Goal: Task Accomplishment & Management: Manage account settings

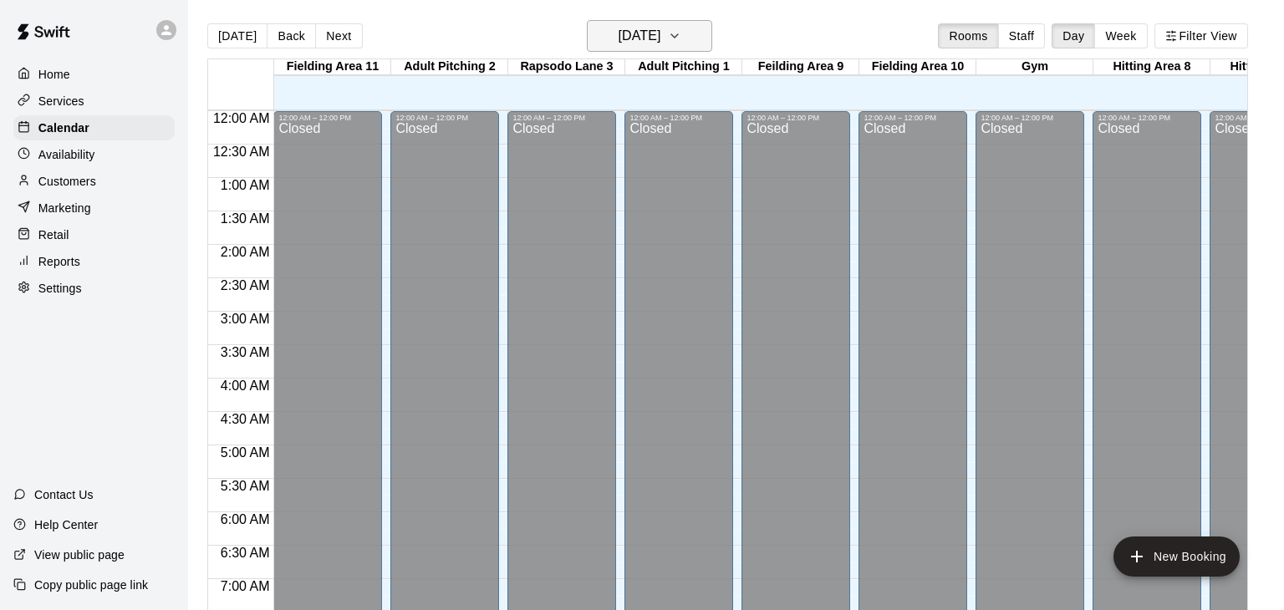
scroll to position [1036, 0]
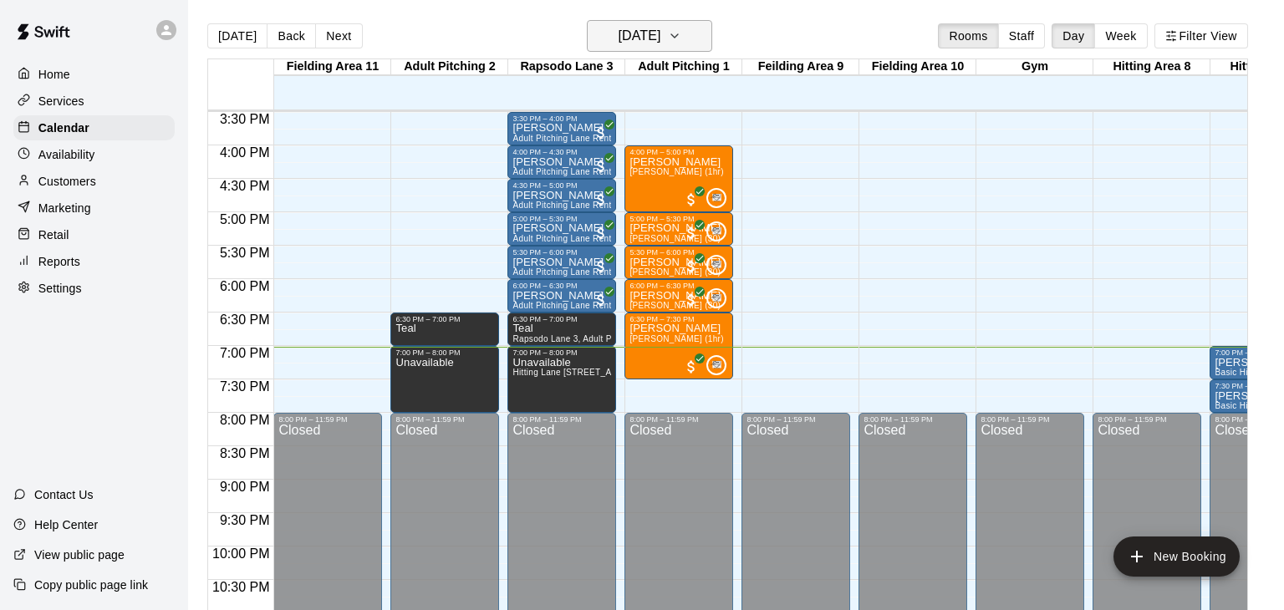
click at [681, 32] on icon "button" at bounding box center [674, 36] width 13 height 20
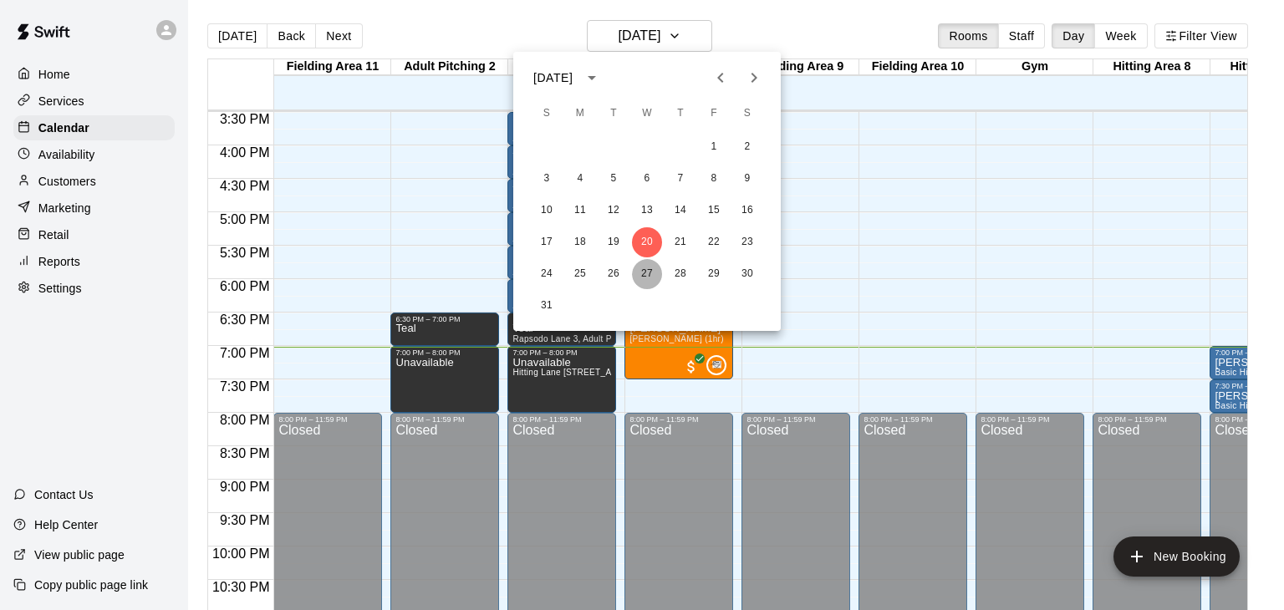
click at [650, 273] on button "27" at bounding box center [647, 274] width 30 height 30
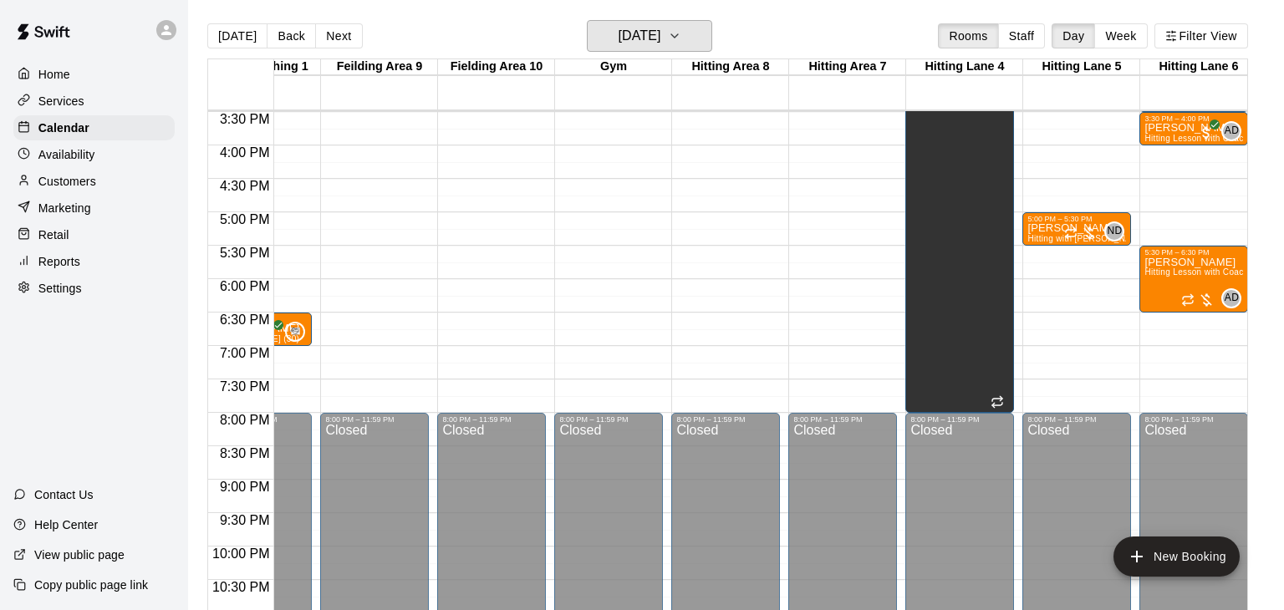
scroll to position [0, 419]
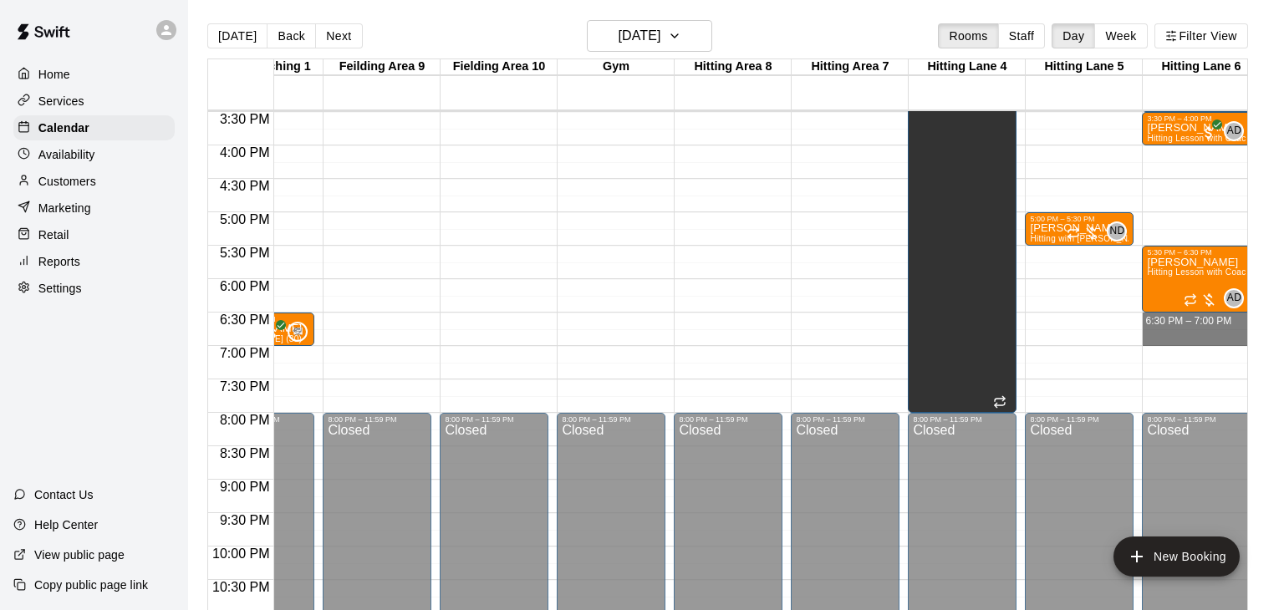
drag, startPoint x: 1164, startPoint y: 315, endPoint x: 1165, endPoint y: 334, distance: 19.3
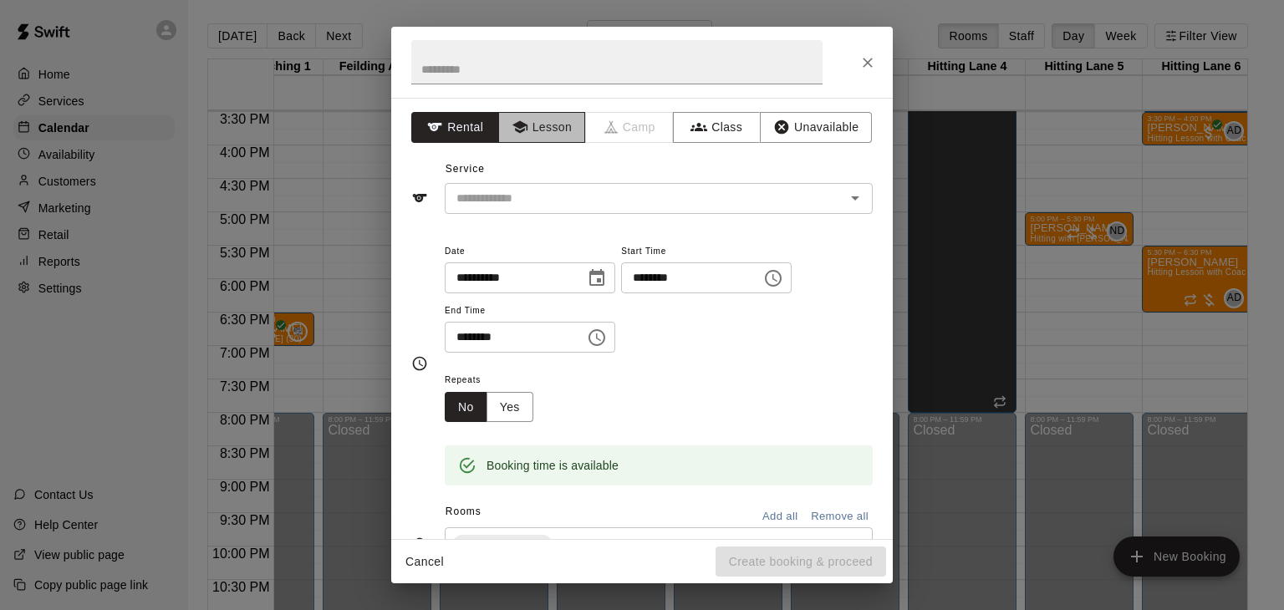
click at [548, 128] on button "Lesson" at bounding box center [542, 127] width 88 height 31
click at [546, 198] on input "text" at bounding box center [634, 198] width 369 height 21
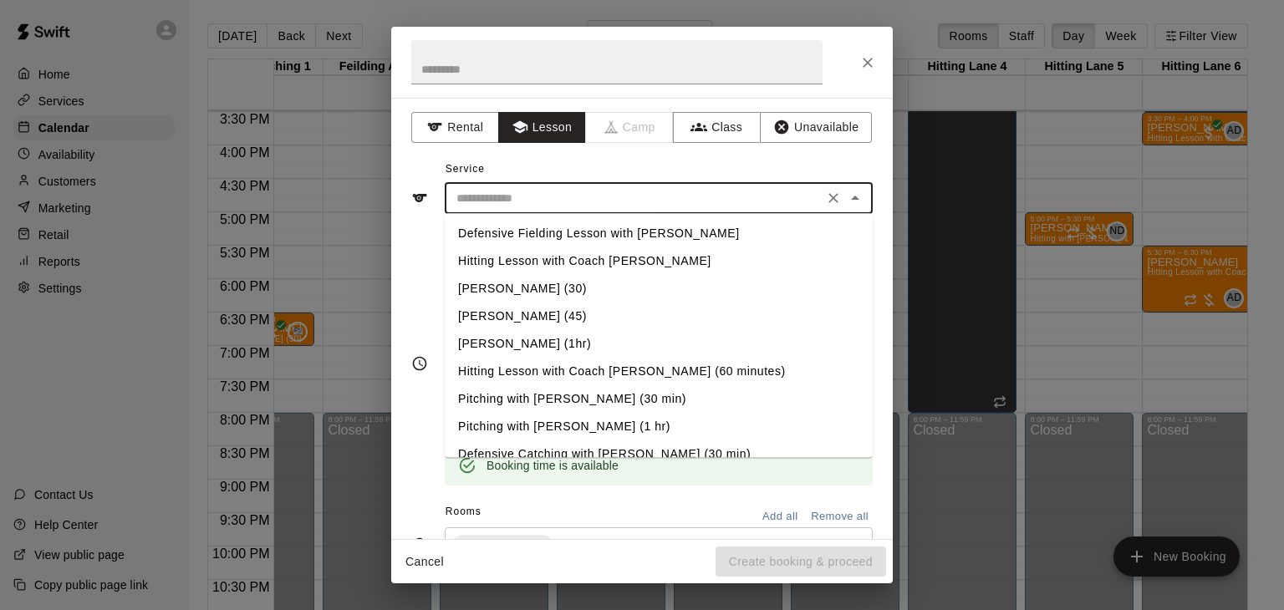
click at [554, 261] on li "Hitting Lesson with Coach [PERSON_NAME]" at bounding box center [659, 262] width 428 height 28
type input "**********"
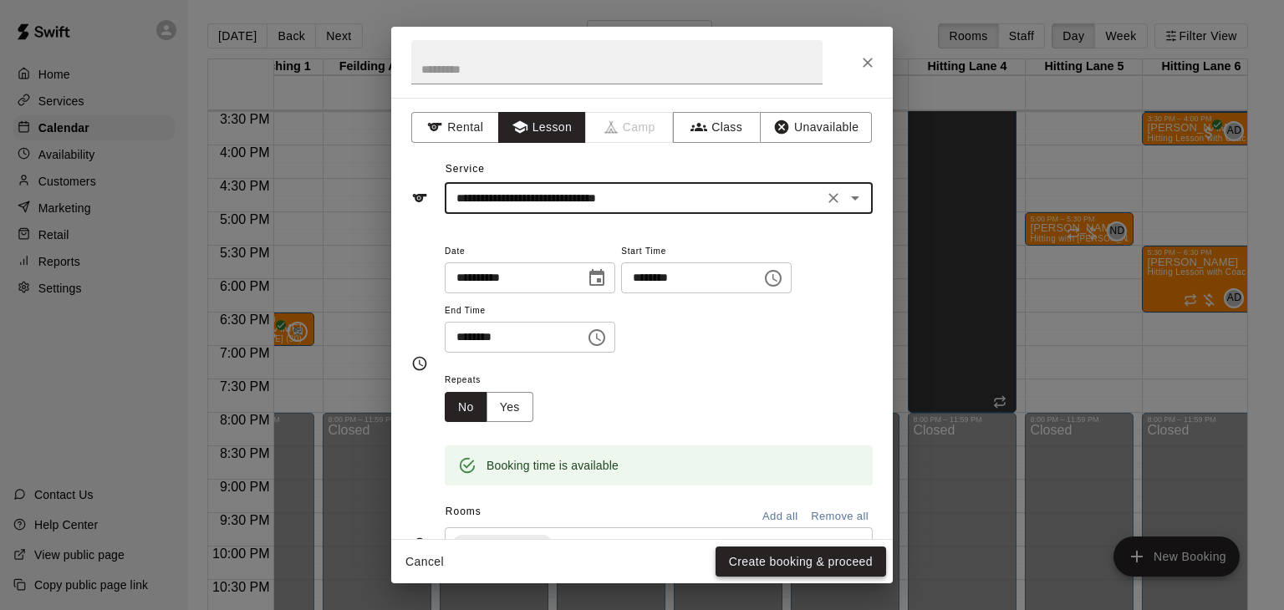
click at [750, 564] on button "Create booking & proceed" at bounding box center [801, 562] width 171 height 31
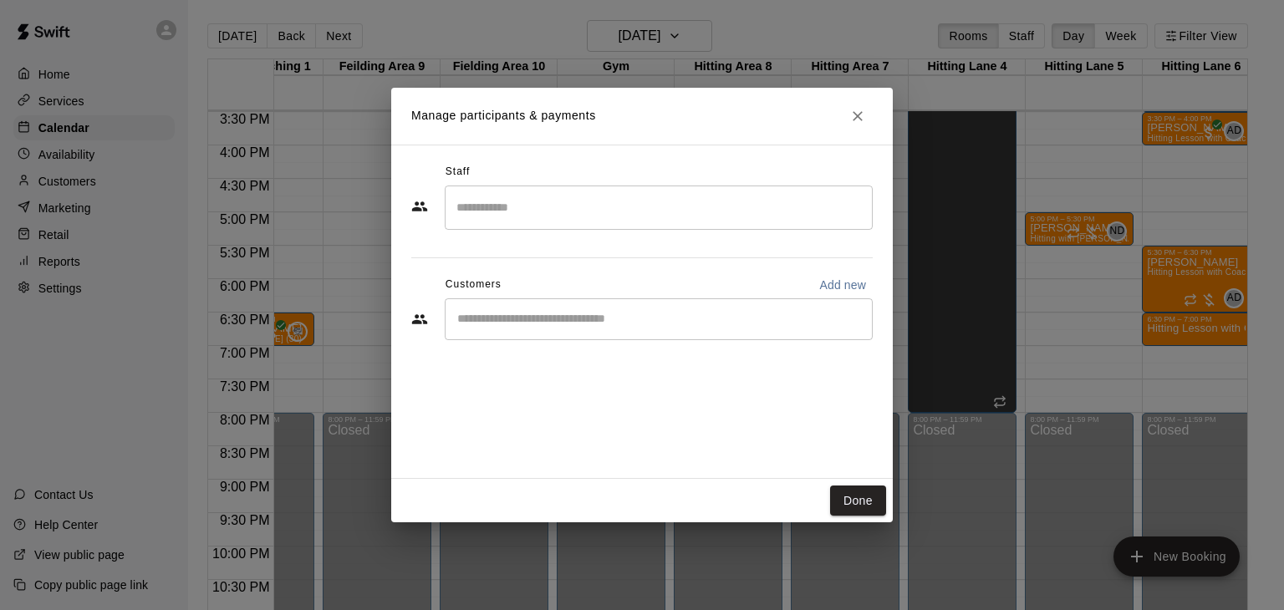
click at [508, 207] on input "Search staff" at bounding box center [658, 207] width 413 height 29
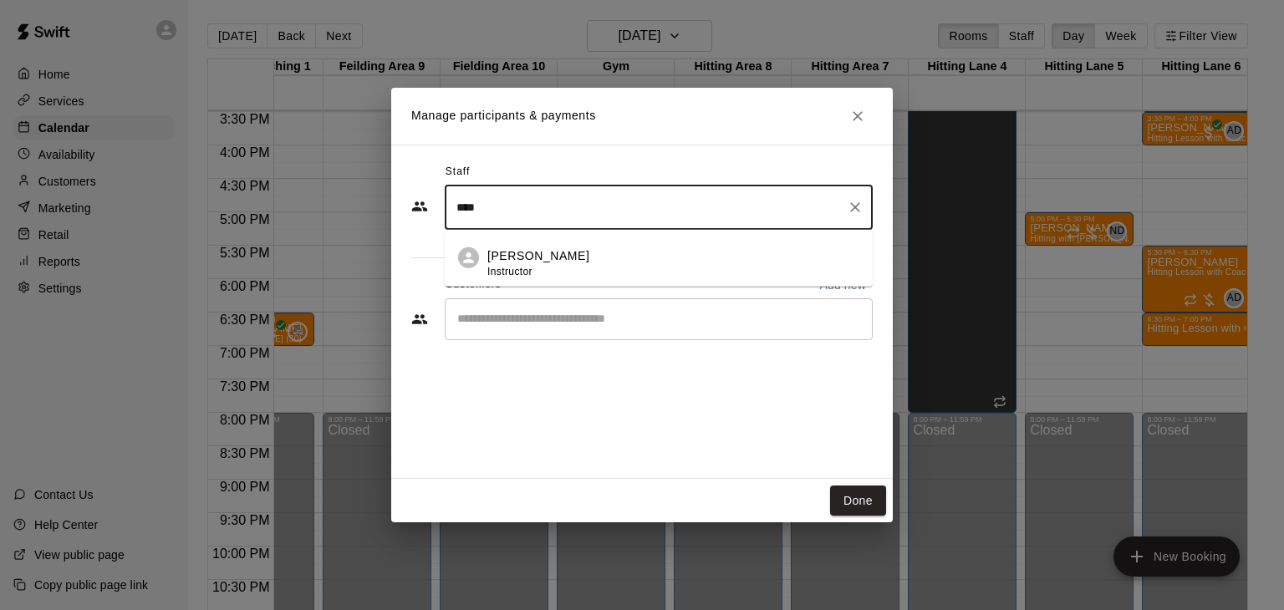
click at [547, 272] on div "[PERSON_NAME] Instructor" at bounding box center [539, 264] width 102 height 33
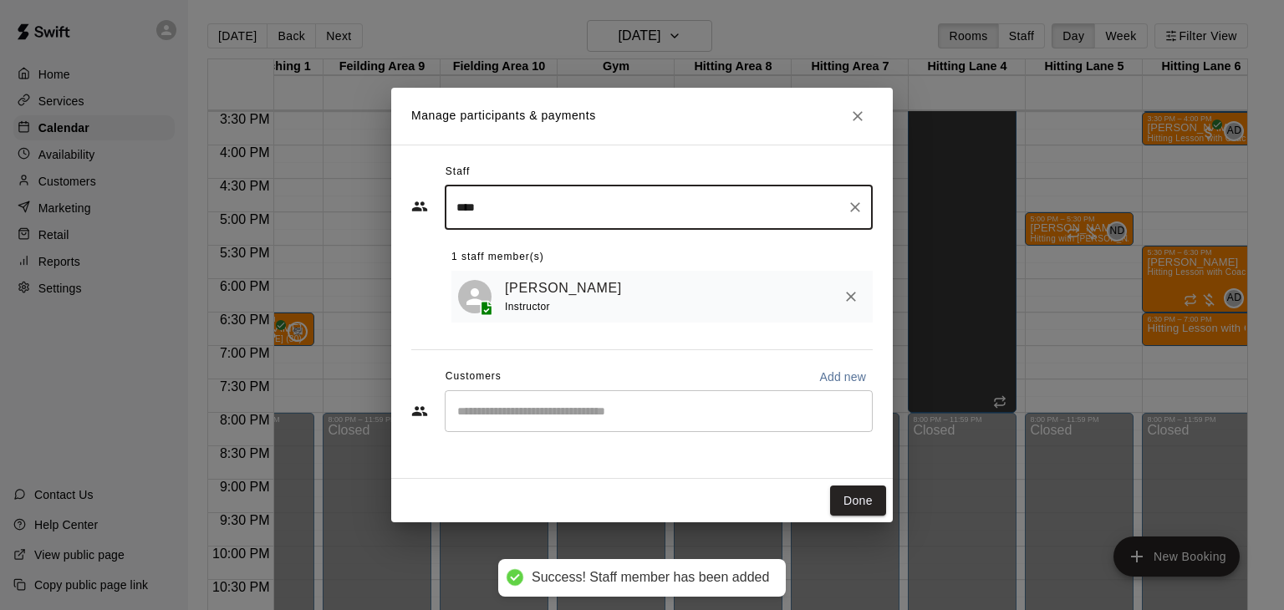
type input "****"
click at [520, 407] on input "Start typing to search customers..." at bounding box center [658, 411] width 413 height 17
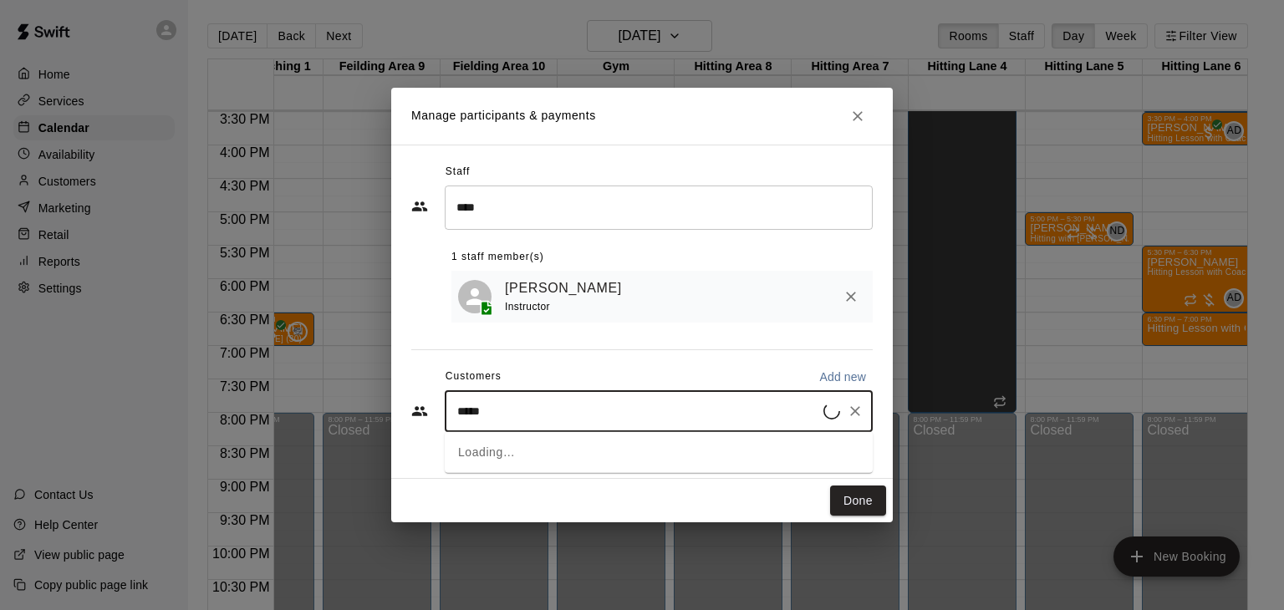
type input "******"
click at [606, 448] on p "Home Run" at bounding box center [629, 449] width 47 height 14
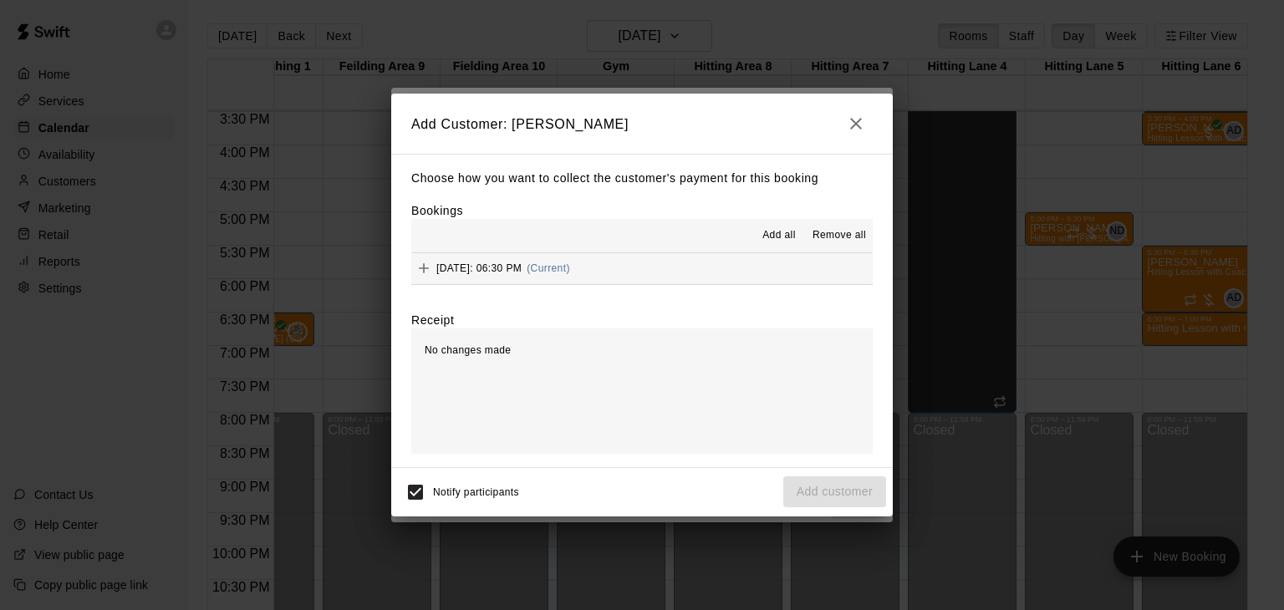
click at [783, 238] on span "Add all" at bounding box center [779, 235] width 33 height 17
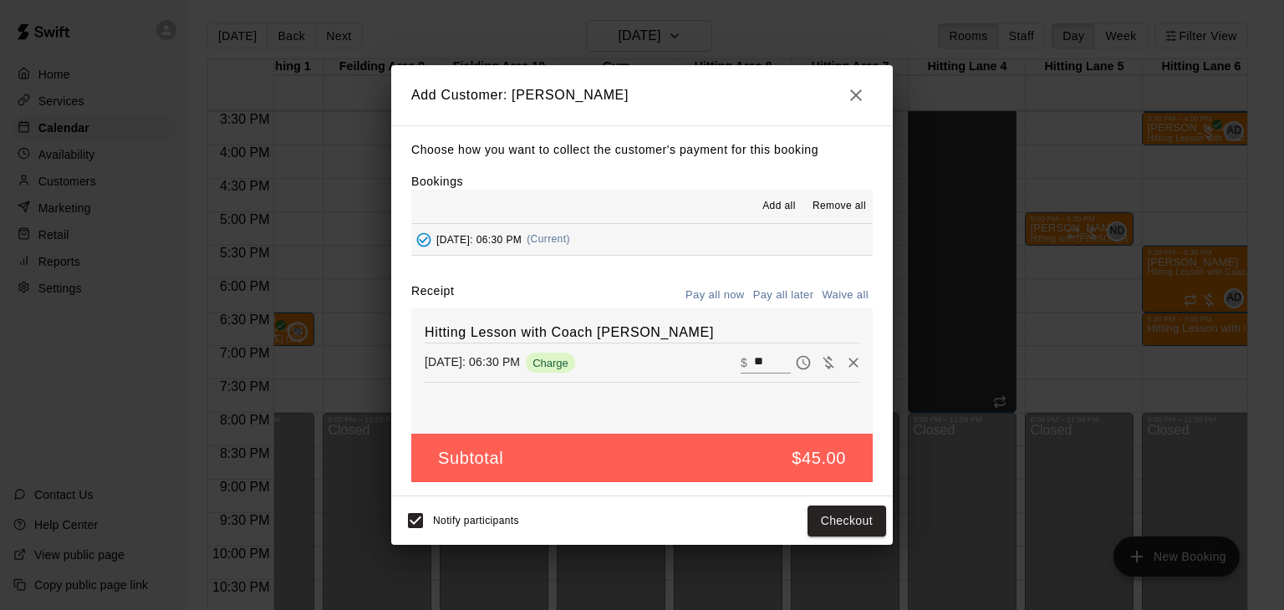
click at [795, 293] on button "Pay all later" at bounding box center [783, 296] width 69 height 26
click at [855, 518] on button "Add customer" at bounding box center [835, 521] width 103 height 31
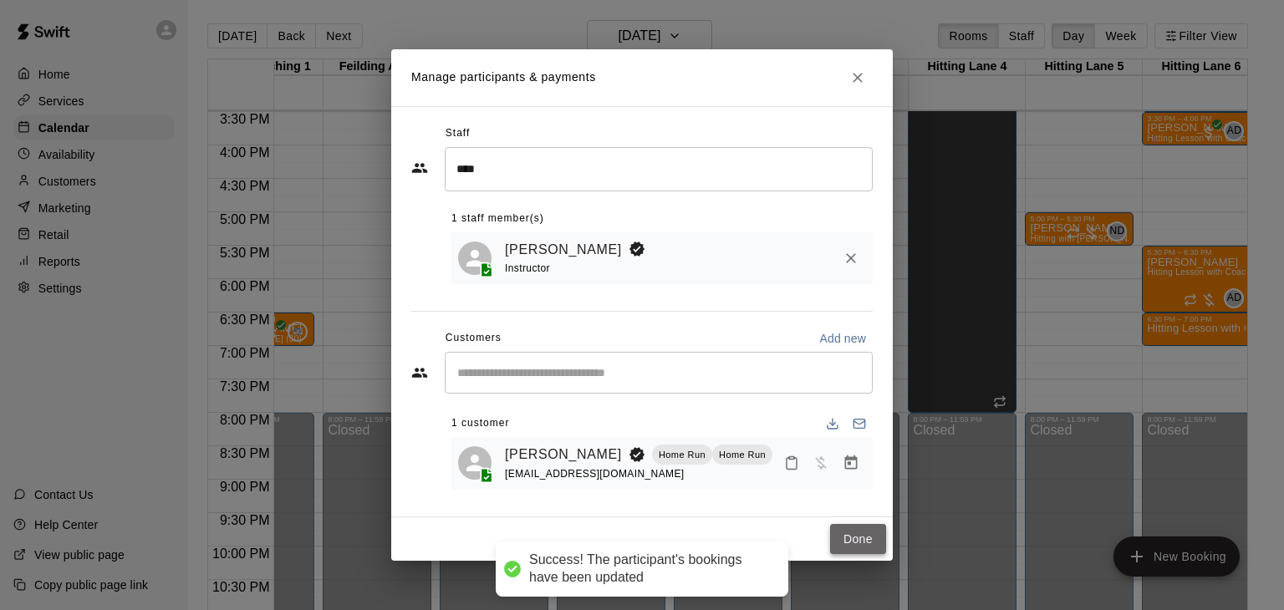
click at [863, 538] on button "Done" at bounding box center [858, 539] width 56 height 31
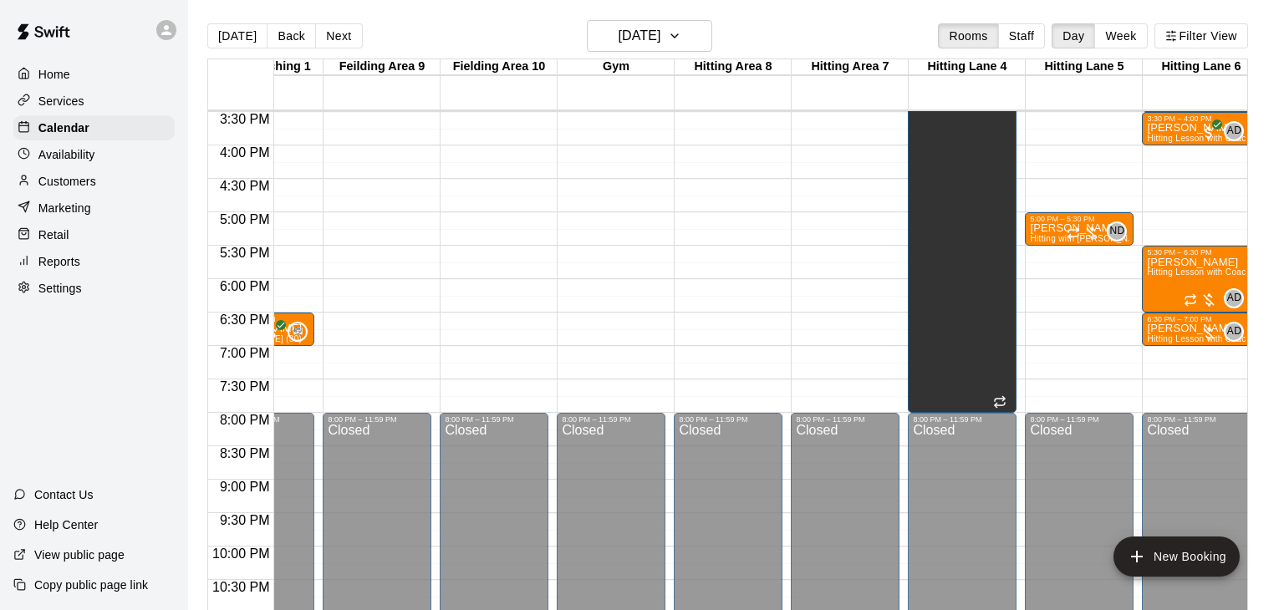
click at [57, 99] on p "Services" at bounding box center [61, 101] width 46 height 17
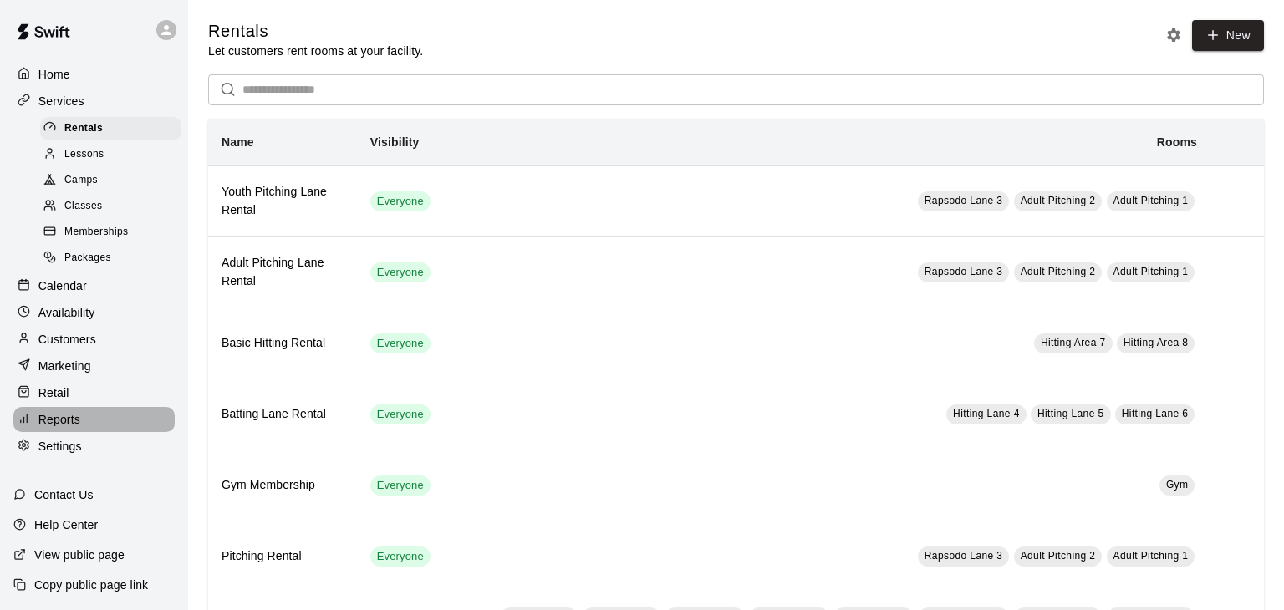
click at [66, 416] on p "Reports" at bounding box center [59, 419] width 42 height 17
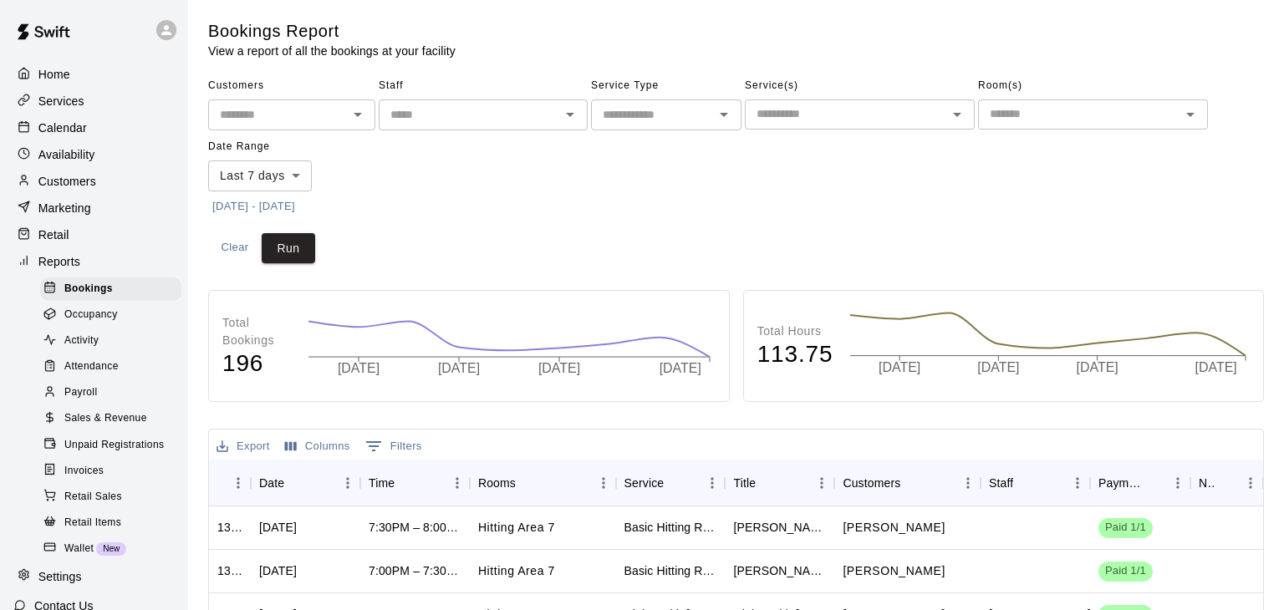
click at [69, 105] on p "Services" at bounding box center [61, 101] width 46 height 17
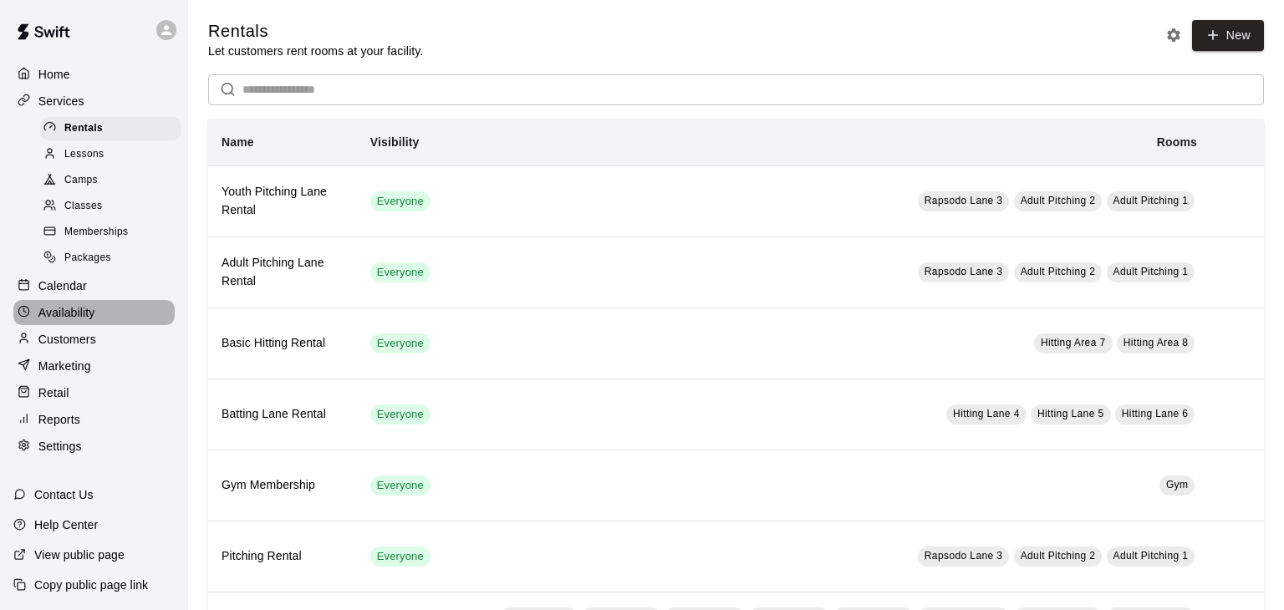
click at [79, 312] on p "Availability" at bounding box center [66, 312] width 57 height 17
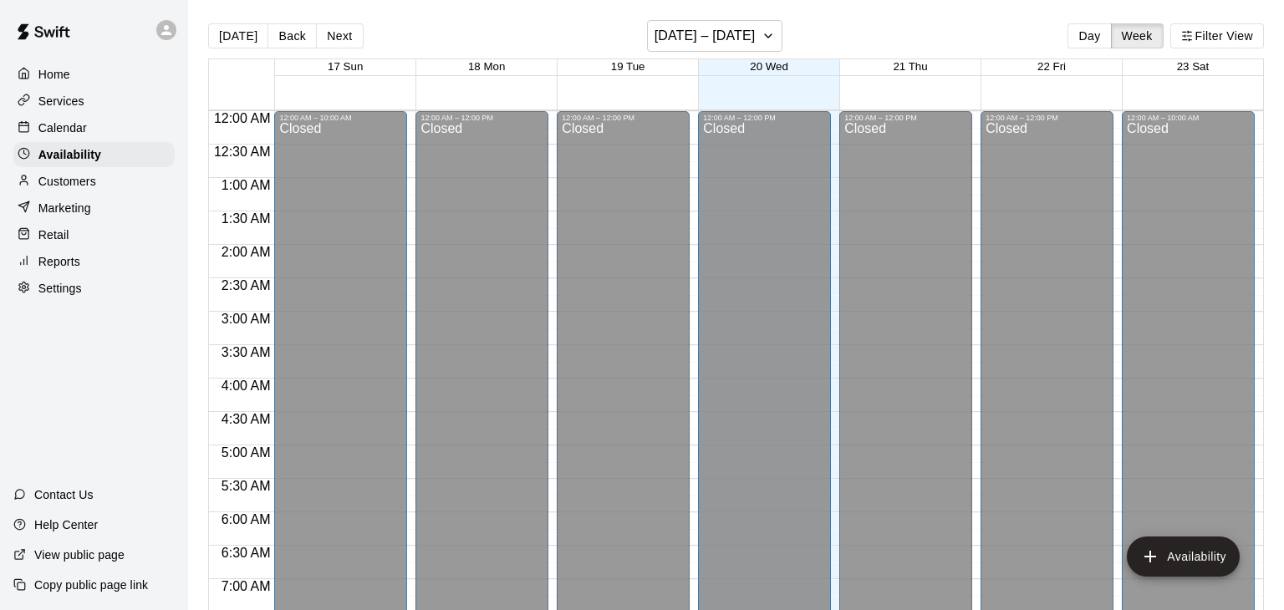
scroll to position [1086, 0]
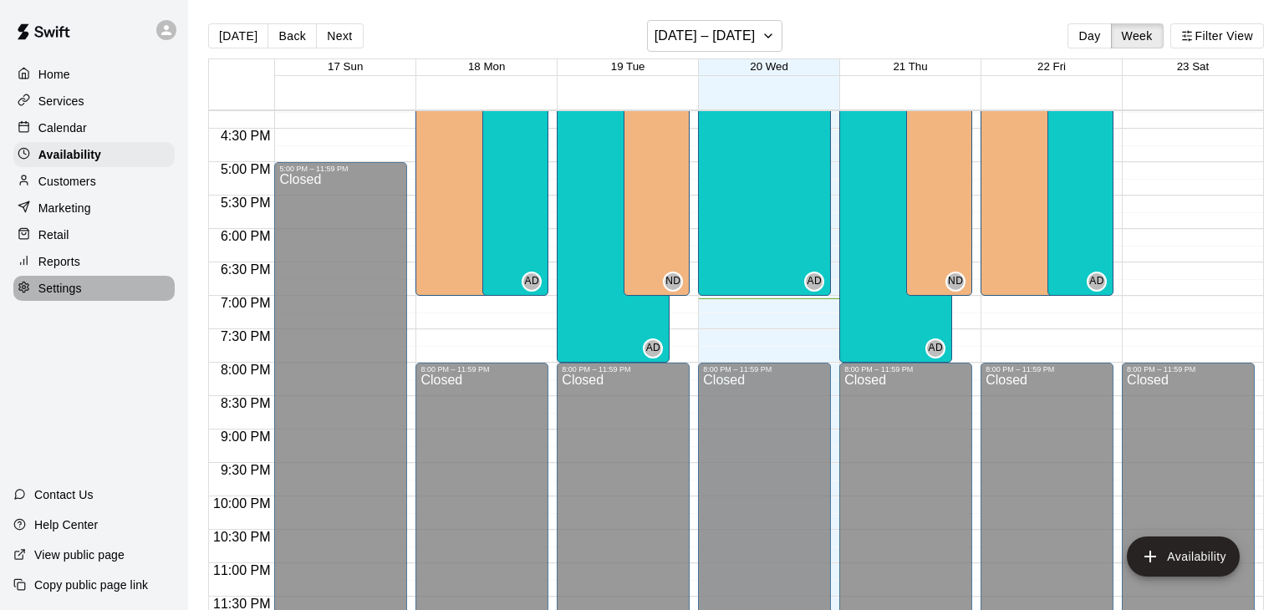
click at [70, 298] on div "Settings" at bounding box center [93, 288] width 161 height 25
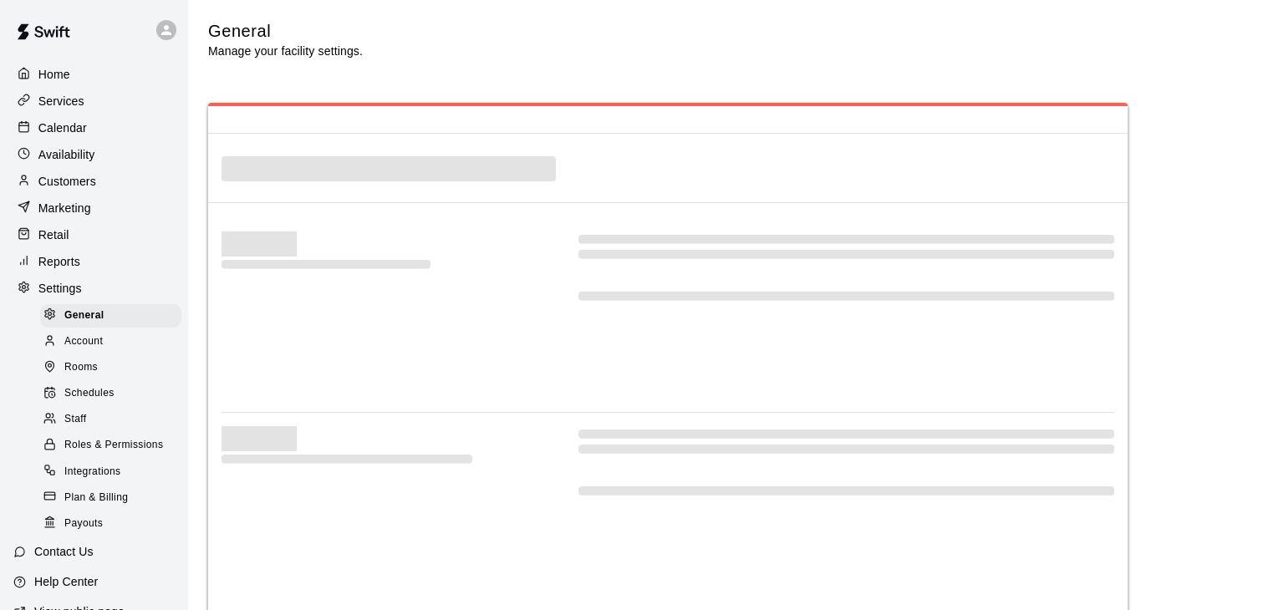
select select "**"
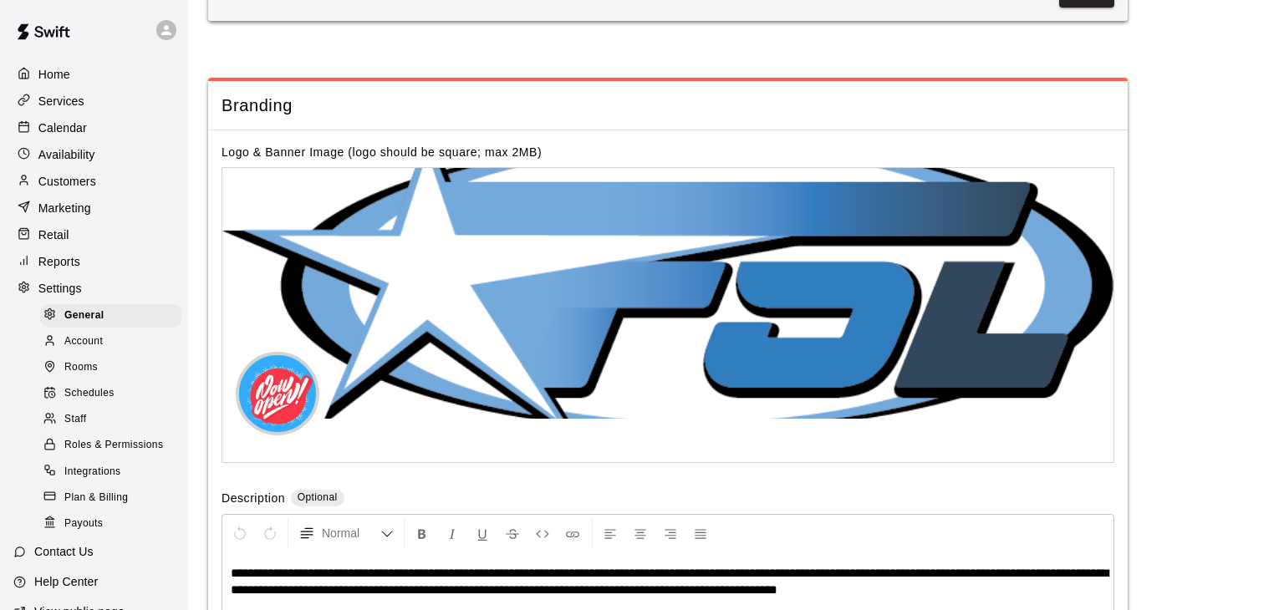
scroll to position [3064, 0]
click at [84, 415] on span "Staff" at bounding box center [75, 419] width 22 height 17
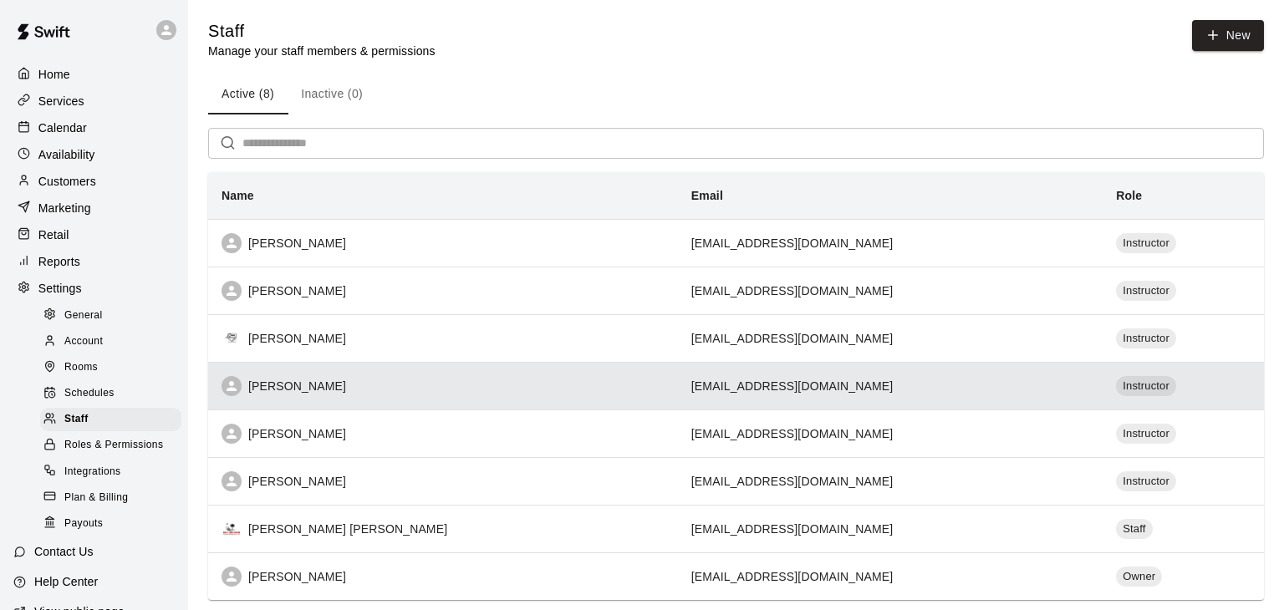
click at [421, 380] on div "[PERSON_NAME]" at bounding box center [443, 386] width 443 height 20
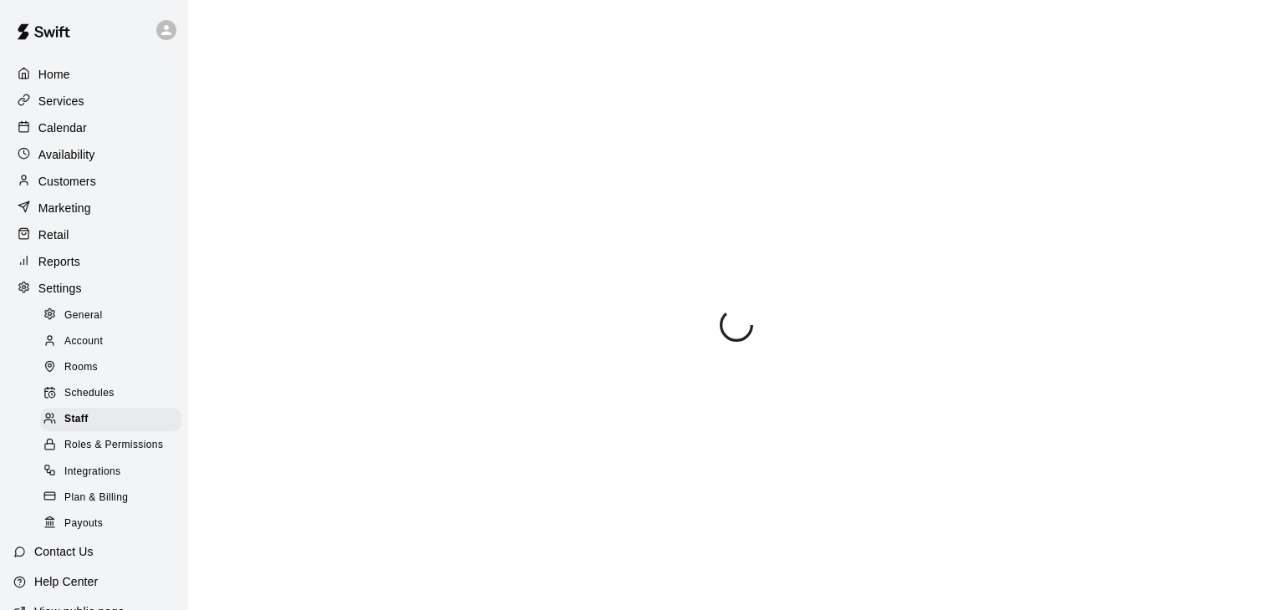
select select "**"
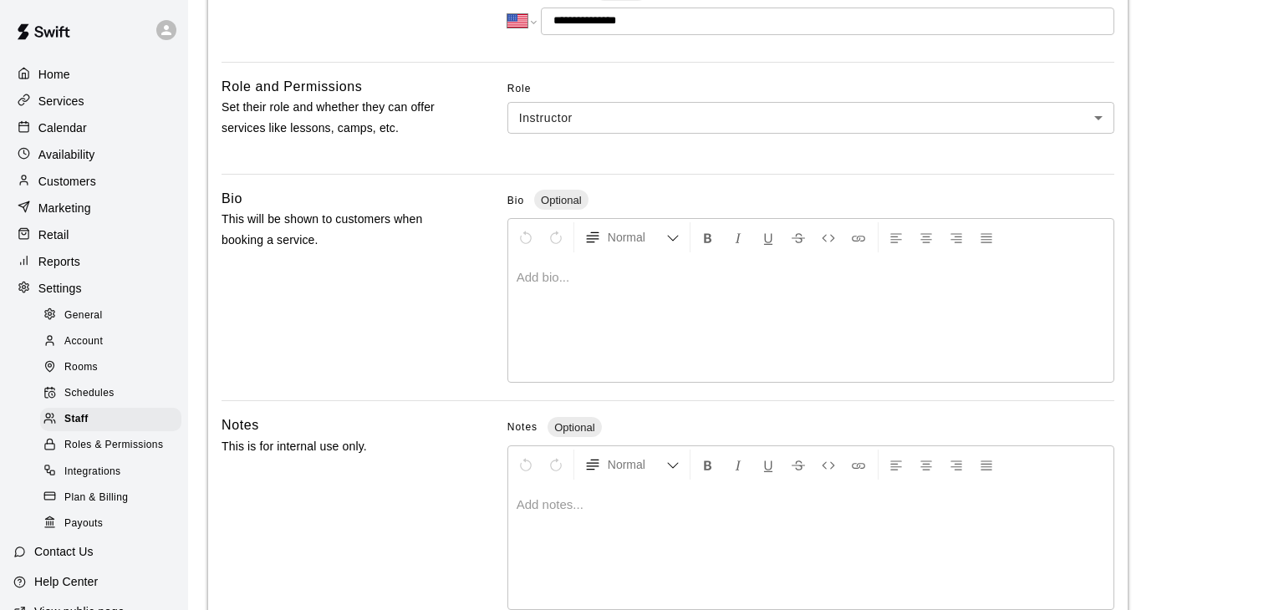
scroll to position [488, 0]
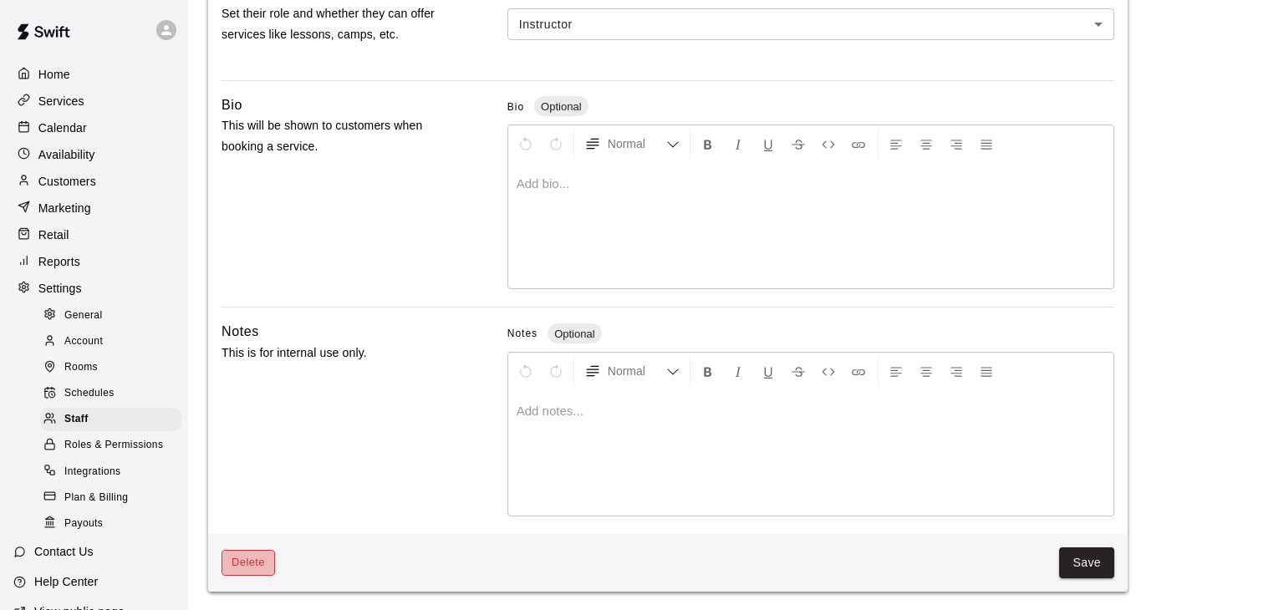
click at [254, 564] on button "Delete" at bounding box center [249, 563] width 54 height 26
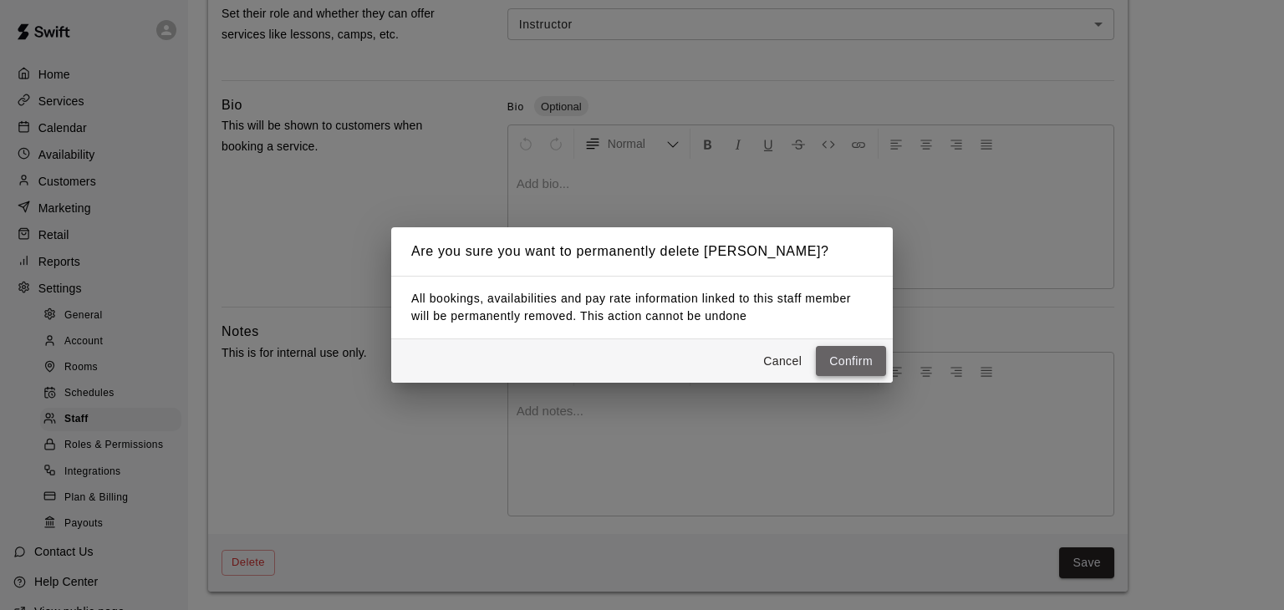
click at [836, 360] on button "Confirm" at bounding box center [851, 361] width 70 height 31
click at [791, 363] on button "Cancel" at bounding box center [783, 361] width 54 height 31
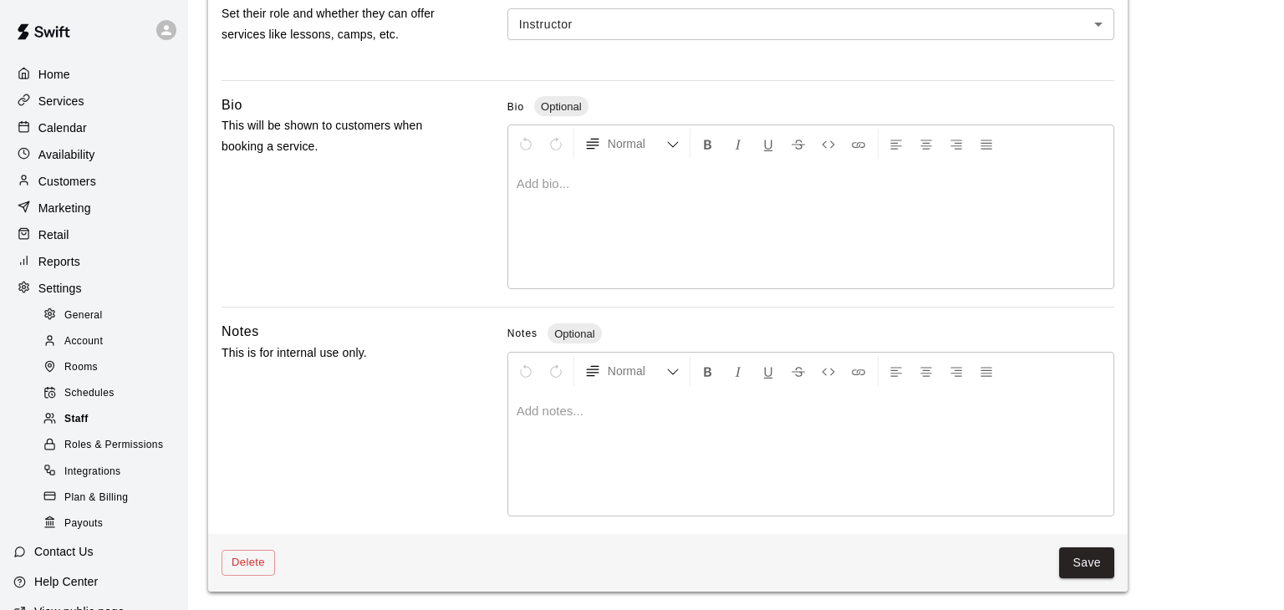
click at [105, 420] on div "Staff" at bounding box center [110, 419] width 141 height 23
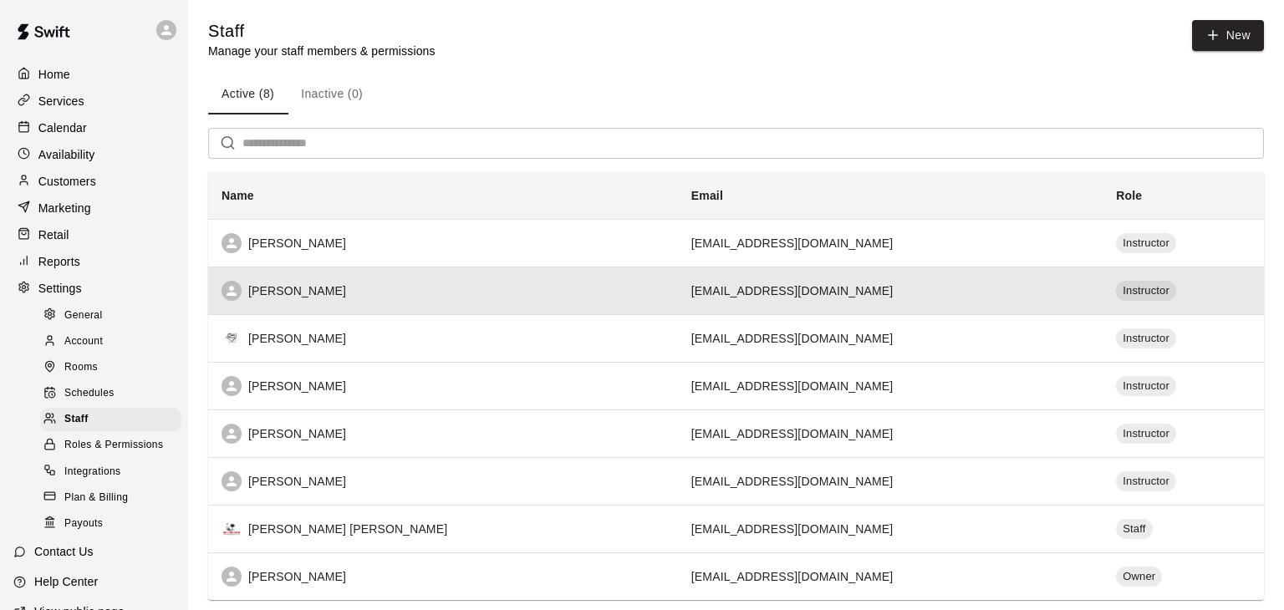
click at [324, 284] on div "[PERSON_NAME]" at bounding box center [443, 291] width 443 height 20
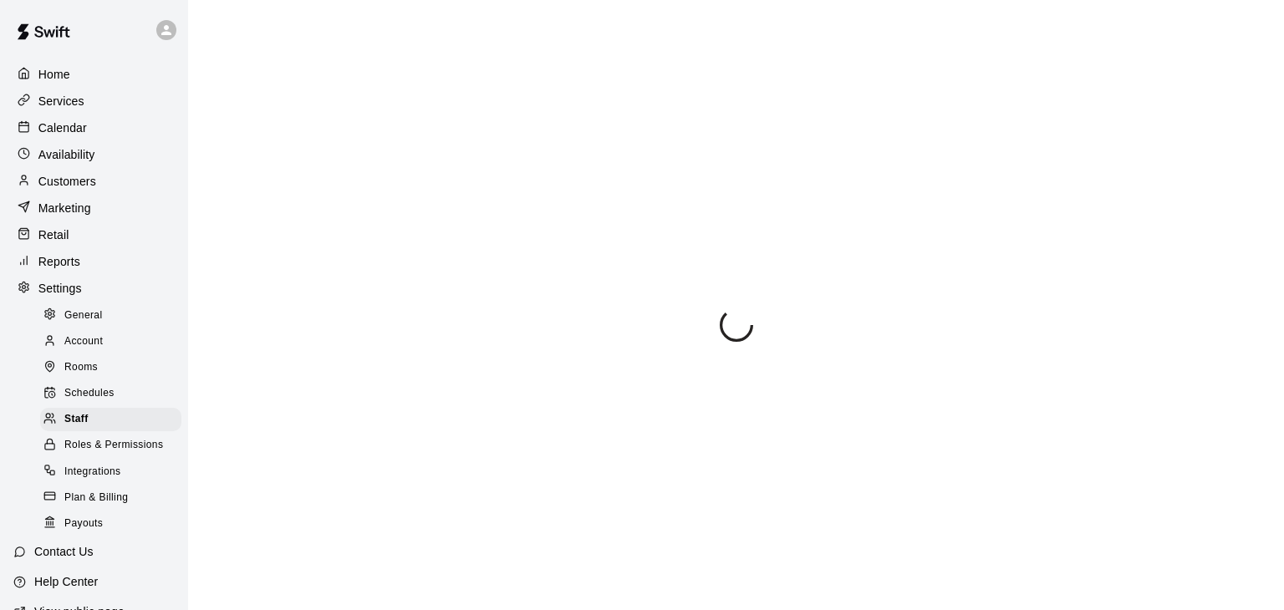
select select "**"
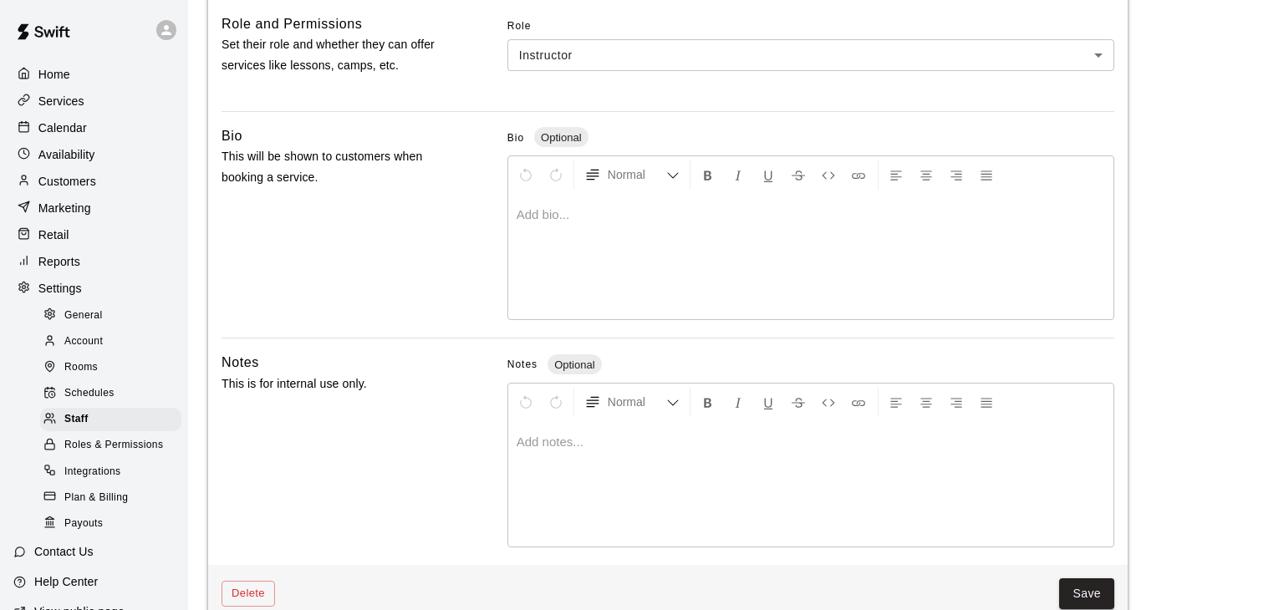
scroll to position [488, 0]
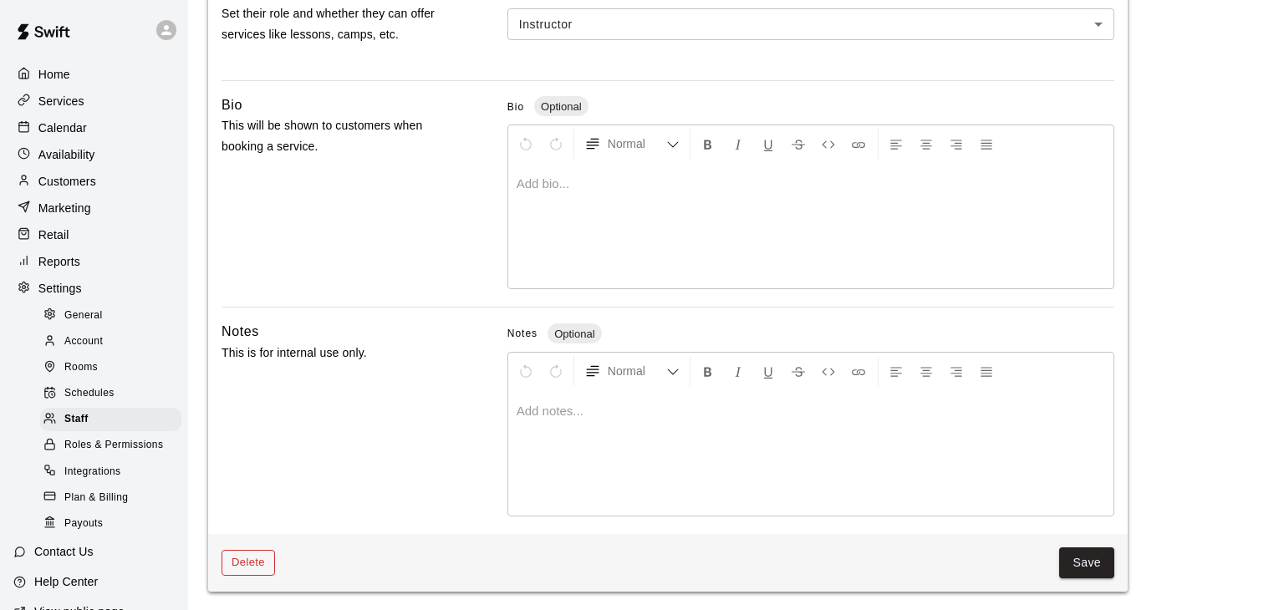
click at [242, 560] on button "Delete" at bounding box center [249, 563] width 54 height 26
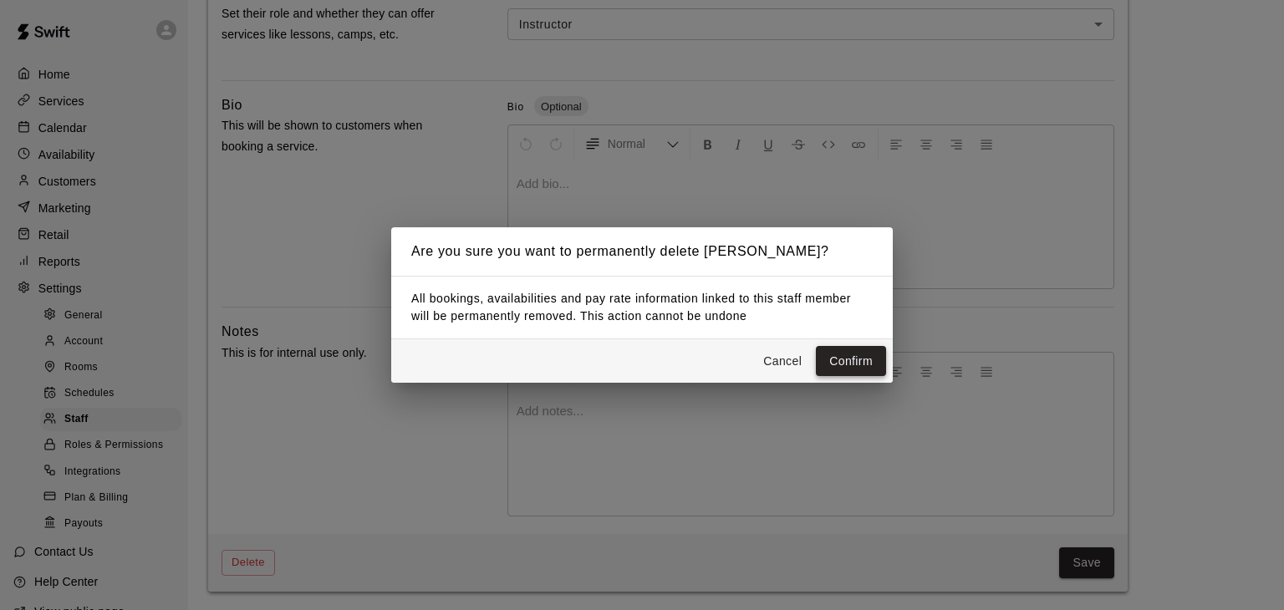
click at [860, 356] on button "Confirm" at bounding box center [851, 361] width 70 height 31
click at [770, 360] on button "Cancel" at bounding box center [783, 361] width 54 height 31
